Goal: Task Accomplishment & Management: Use online tool/utility

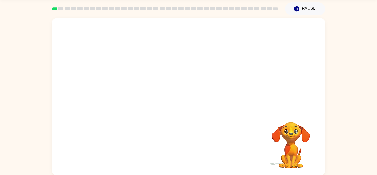
scroll to position [19, 0]
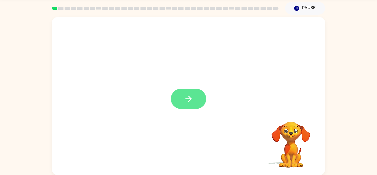
click at [193, 99] on icon "button" at bounding box center [189, 99] width 10 height 10
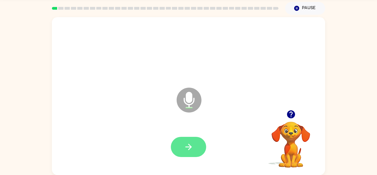
click at [204, 144] on button "button" at bounding box center [188, 147] width 35 height 20
click at [193, 139] on button "button" at bounding box center [188, 147] width 35 height 20
click at [186, 140] on button "button" at bounding box center [188, 147] width 35 height 20
click at [183, 142] on button "button" at bounding box center [188, 147] width 35 height 20
click at [194, 143] on button "button" at bounding box center [188, 147] width 35 height 20
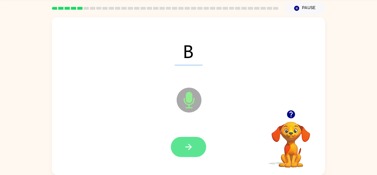
click at [187, 150] on icon "button" at bounding box center [189, 147] width 10 height 10
click at [187, 148] on icon "button" at bounding box center [189, 147] width 10 height 10
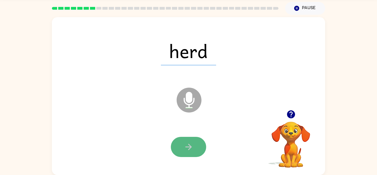
click at [184, 137] on button "button" at bounding box center [188, 147] width 35 height 20
click at [191, 150] on div at bounding box center [188, 147] width 35 height 20
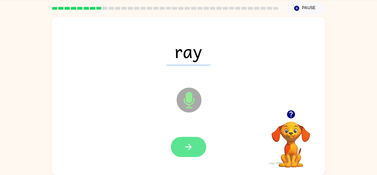
click at [193, 153] on button "button" at bounding box center [188, 147] width 35 height 20
click at [190, 156] on button "button" at bounding box center [188, 147] width 35 height 20
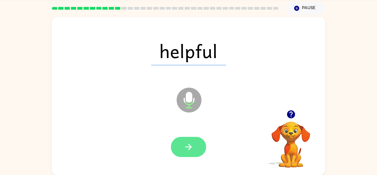
click at [189, 154] on button "button" at bounding box center [188, 147] width 35 height 20
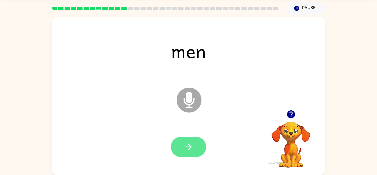
click at [181, 143] on button "button" at bounding box center [188, 147] width 35 height 20
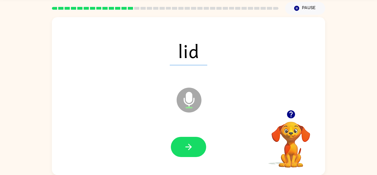
scroll to position [0, 0]
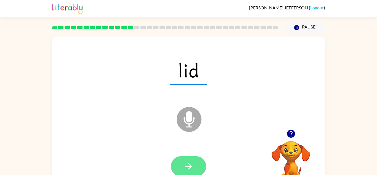
click at [194, 157] on button "button" at bounding box center [188, 166] width 35 height 20
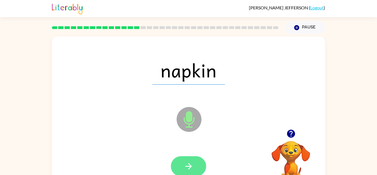
click at [177, 167] on button "button" at bounding box center [188, 166] width 35 height 20
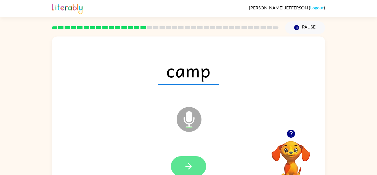
click at [185, 165] on icon "button" at bounding box center [189, 166] width 10 height 10
click at [177, 163] on button "button" at bounding box center [188, 166] width 35 height 20
click at [190, 169] on icon "button" at bounding box center [189, 166] width 10 height 10
click at [176, 165] on button "button" at bounding box center [188, 166] width 35 height 20
click at [180, 156] on button "button" at bounding box center [188, 166] width 35 height 20
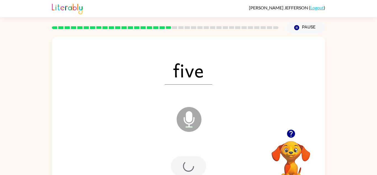
click at [180, 168] on div at bounding box center [188, 166] width 35 height 20
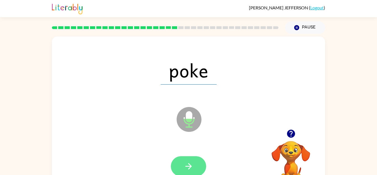
click at [177, 170] on button "button" at bounding box center [188, 166] width 35 height 20
click at [186, 164] on icon "button" at bounding box center [189, 166] width 10 height 10
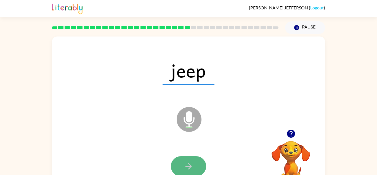
click at [191, 167] on icon "button" at bounding box center [188, 166] width 6 height 6
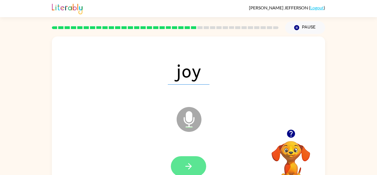
click at [195, 159] on button "button" at bounding box center [188, 166] width 35 height 20
click at [188, 162] on icon "button" at bounding box center [189, 166] width 10 height 10
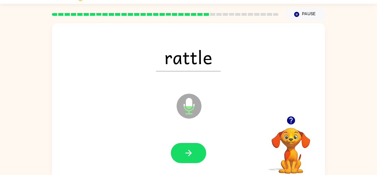
scroll to position [19, 0]
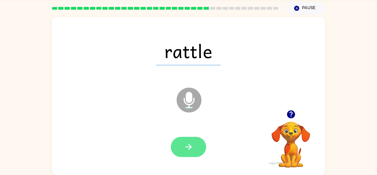
click at [188, 139] on button "button" at bounding box center [188, 147] width 35 height 20
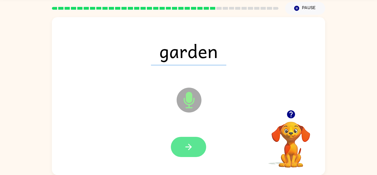
click at [189, 141] on button "button" at bounding box center [188, 147] width 35 height 20
click at [185, 152] on button "button" at bounding box center [188, 147] width 35 height 20
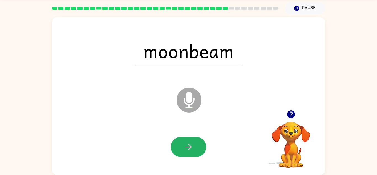
scroll to position [0, 0]
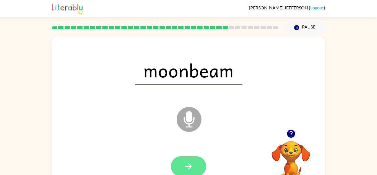
click at [188, 172] on button "button" at bounding box center [188, 166] width 35 height 20
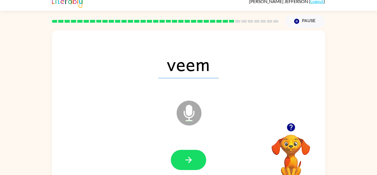
scroll to position [7, 0]
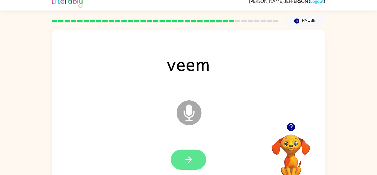
click at [195, 163] on button "button" at bounding box center [188, 159] width 35 height 20
click at [192, 161] on icon "button" at bounding box center [189, 160] width 10 height 10
click at [182, 161] on button "button" at bounding box center [188, 159] width 35 height 20
click at [194, 151] on button "button" at bounding box center [188, 159] width 35 height 20
click at [184, 152] on button "button" at bounding box center [188, 159] width 35 height 20
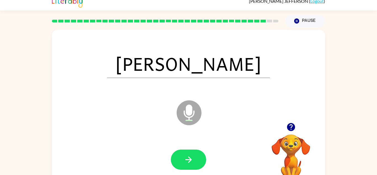
click at [175, 164] on button "button" at bounding box center [188, 159] width 35 height 20
click at [175, 165] on div at bounding box center [188, 159] width 35 height 20
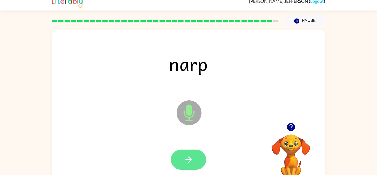
click at [187, 162] on icon "button" at bounding box center [189, 160] width 10 height 10
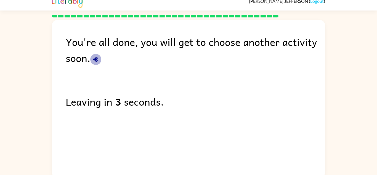
click at [94, 61] on icon "button" at bounding box center [96, 59] width 7 height 7
